Goal: Task Accomplishment & Management: Manage account settings

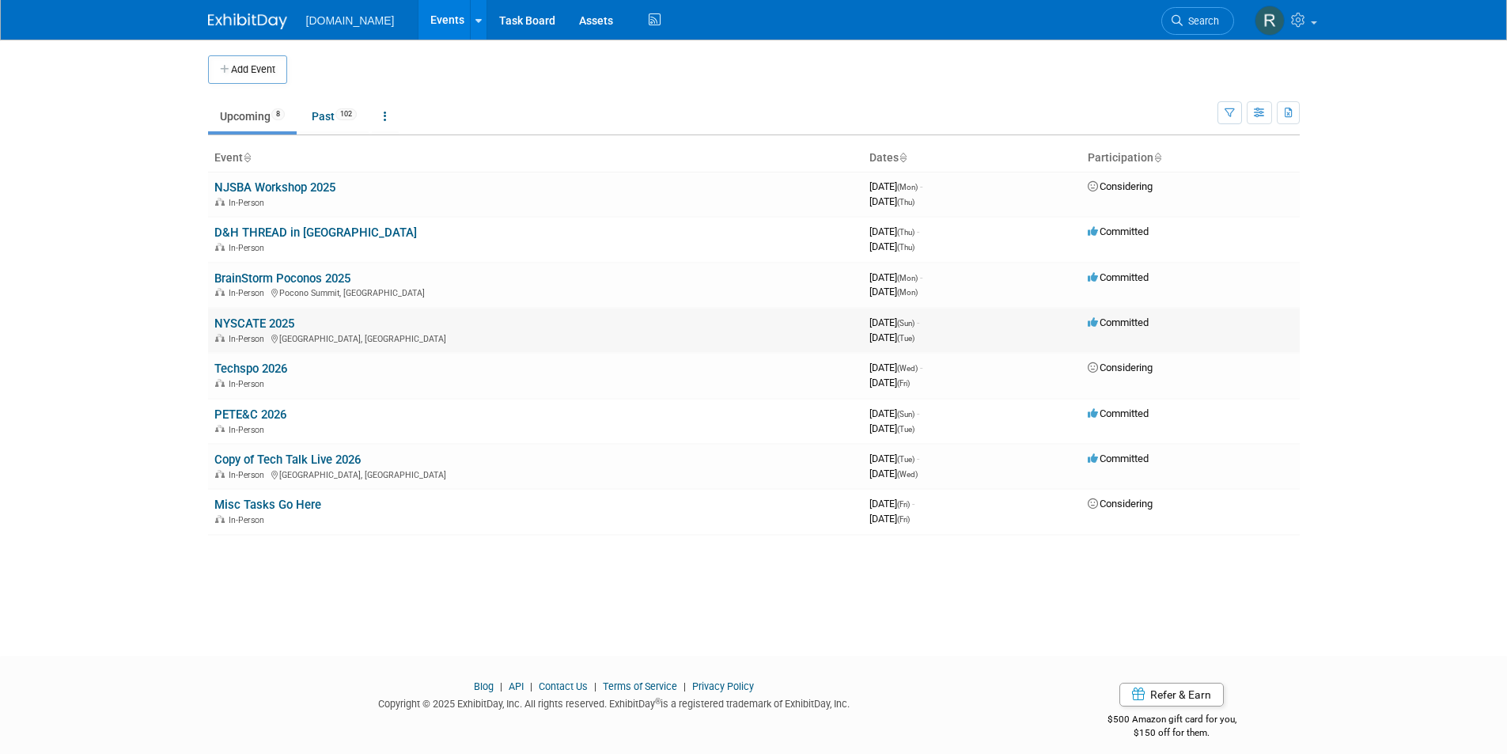
click at [273, 318] on link "NYSCATE 2025" at bounding box center [254, 323] width 80 height 14
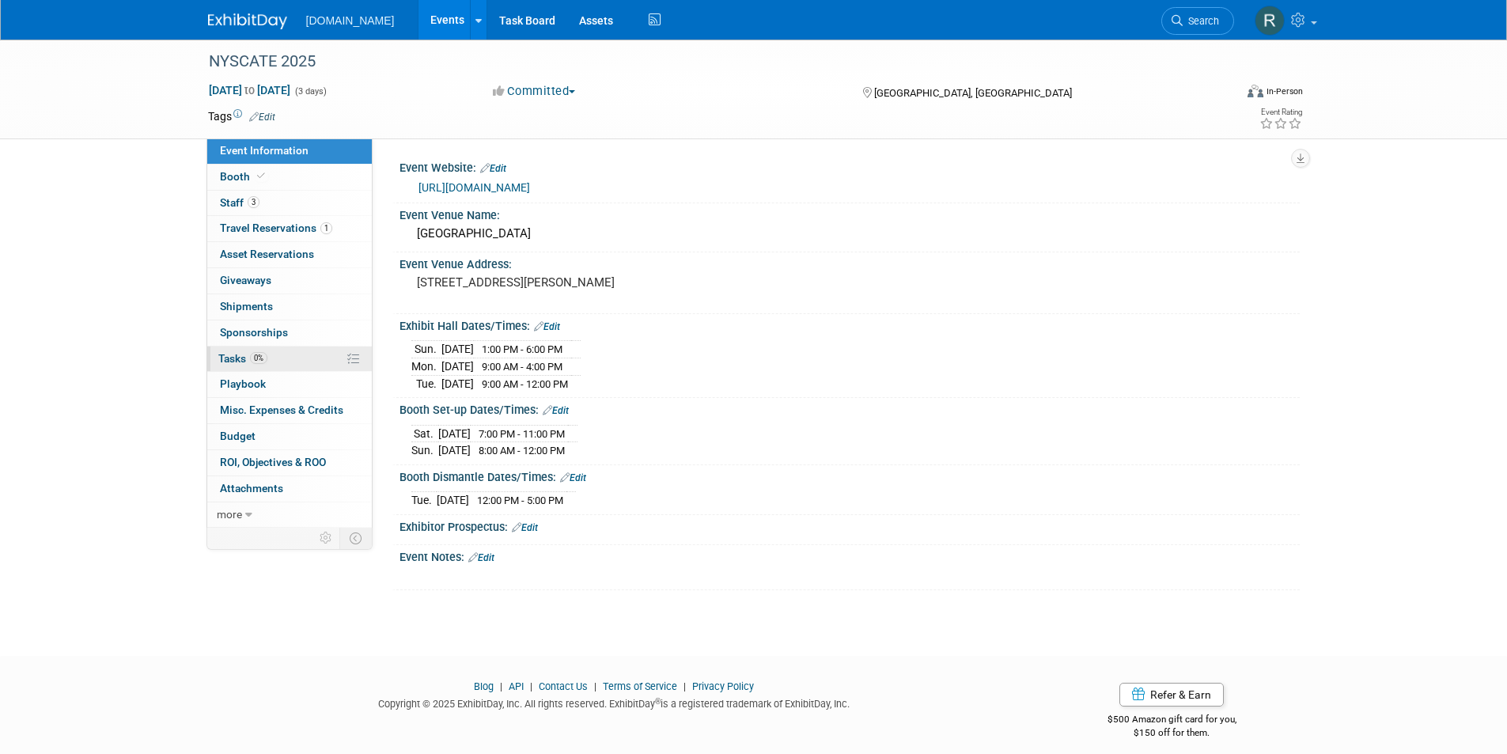
click at [277, 361] on link "0% Tasks 0%" at bounding box center [289, 359] width 165 height 25
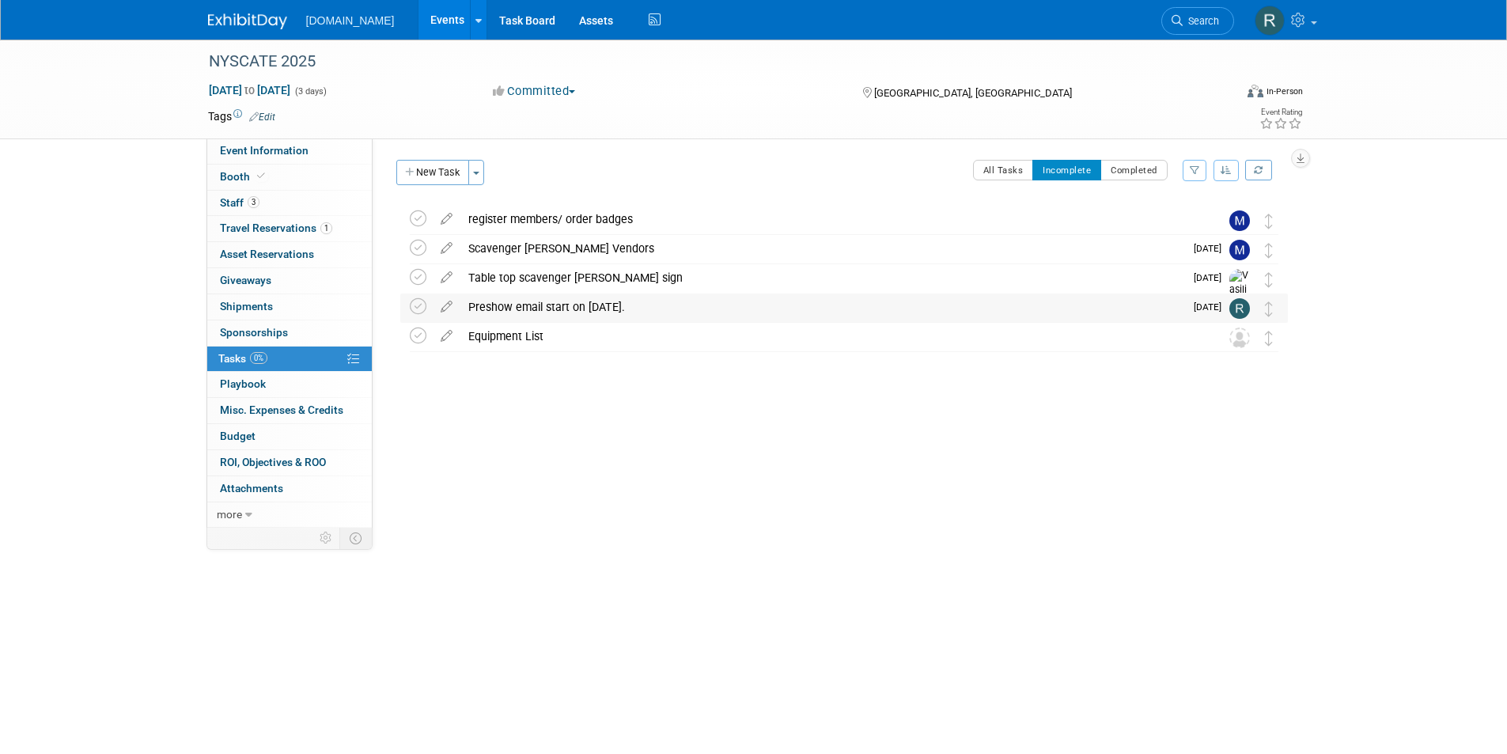
click at [599, 305] on div "Preshow email start on [DATE]." at bounding box center [822, 307] width 724 height 27
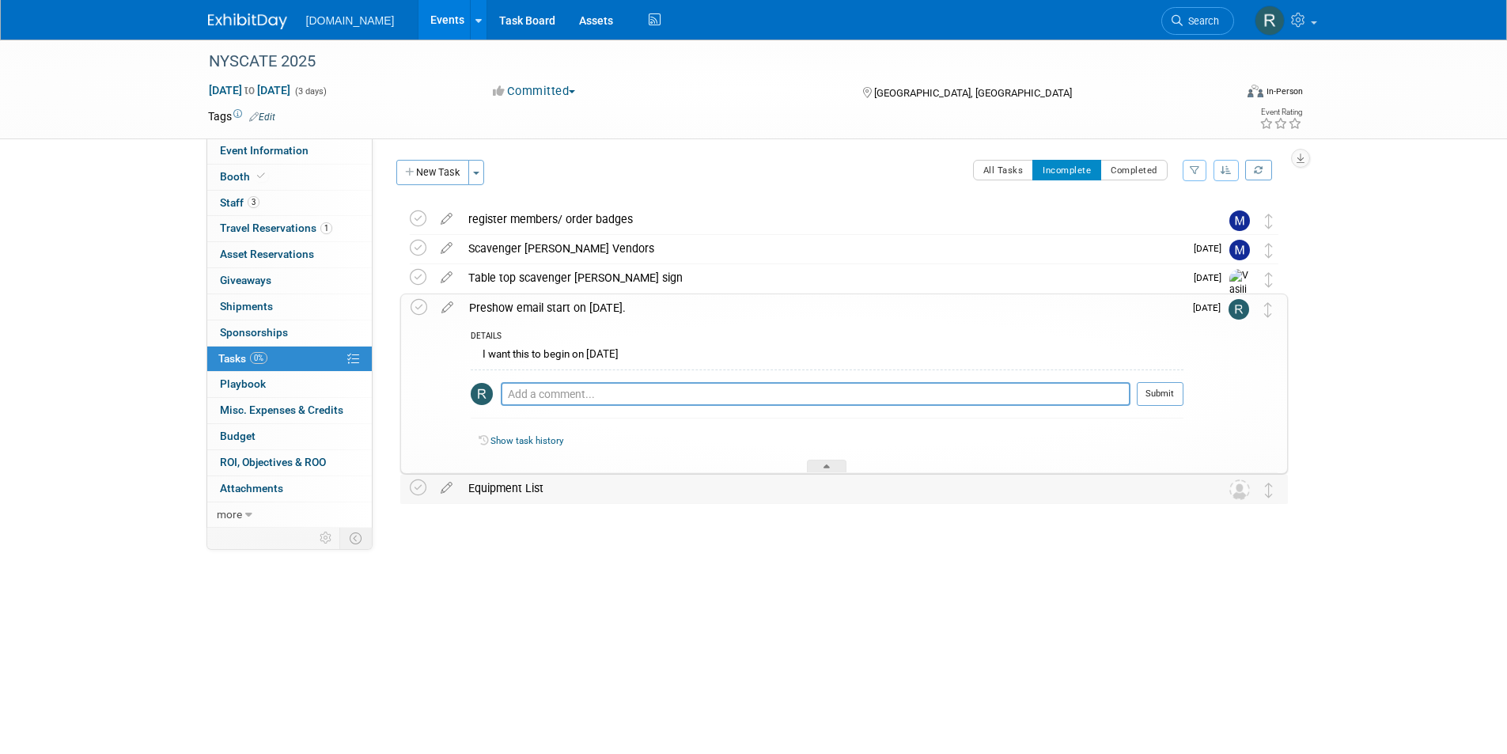
click at [632, 484] on div "Equipment List" at bounding box center [828, 488] width 737 height 27
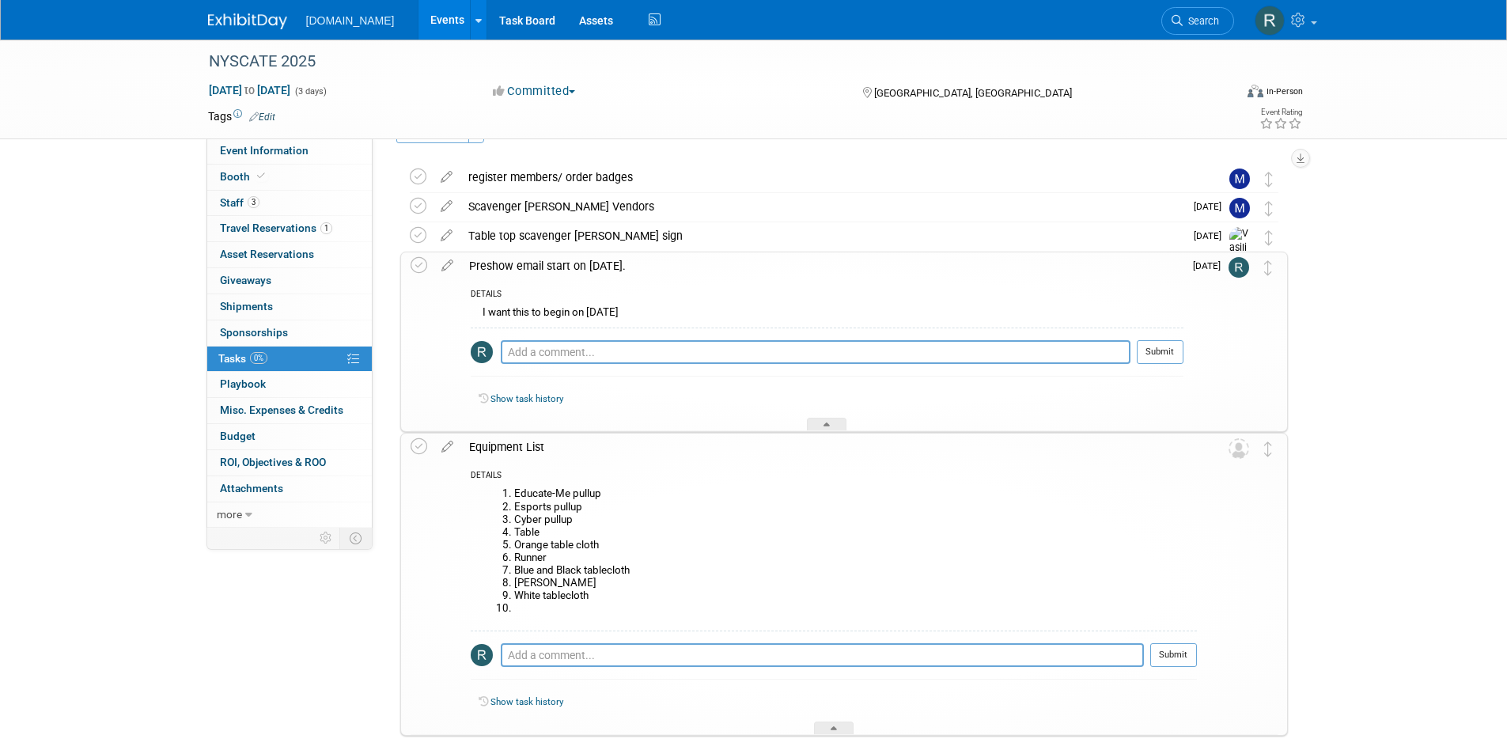
scroll to position [79, 0]
